Goal: Check status: Check status

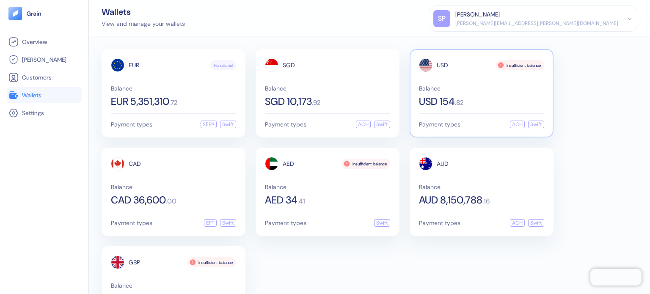
click at [482, 95] on div "Balance USD 154 . 82" at bounding box center [481, 95] width 125 height 21
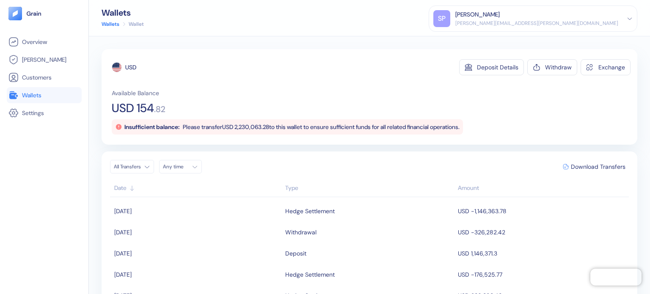
click at [253, 122] on div "Insufficient balance: Please transfer USD 2,230,063.28 to this wallet to ensure…" at bounding box center [287, 126] width 351 height 15
click at [57, 100] on li "Wallets" at bounding box center [44, 95] width 75 height 16
drag, startPoint x: 56, startPoint y: 99, endPoint x: 56, endPoint y: 89, distance: 10.2
click at [56, 99] on link "Wallets" at bounding box center [43, 95] width 71 height 10
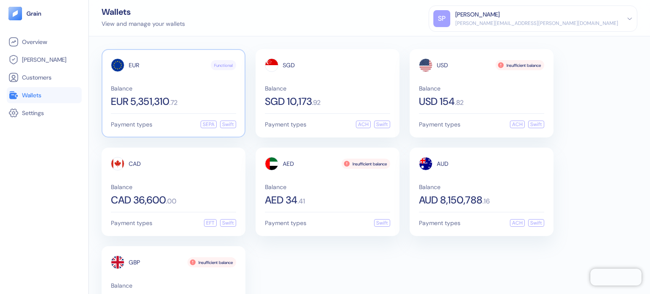
click at [144, 89] on span "Balance" at bounding box center [173, 88] width 125 height 6
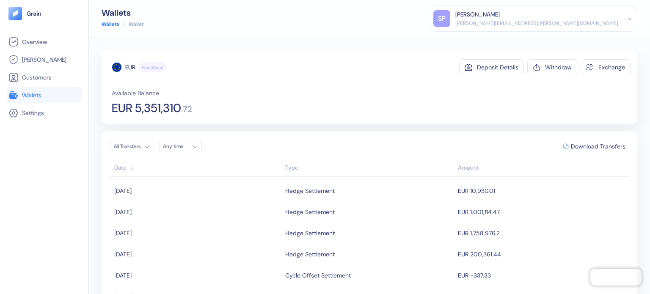
click at [150, 110] on span "EUR 5,351,310" at bounding box center [146, 108] width 69 height 12
click at [49, 98] on link "Wallets" at bounding box center [43, 95] width 71 height 10
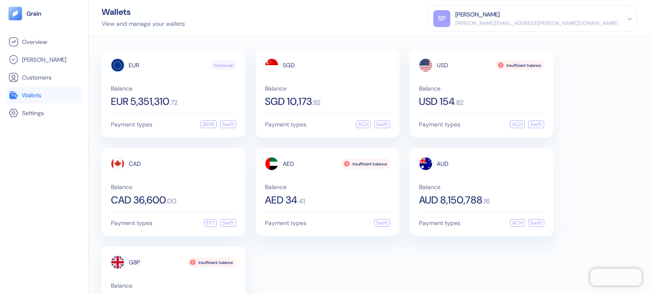
click at [436, 248] on div "EUR Functional Balance EUR 5,351,310 . 72 Payment types SEPA Swift SGD Balance …" at bounding box center [370, 192] width 536 height 286
